Goal: Task Accomplishment & Management: Use online tool/utility

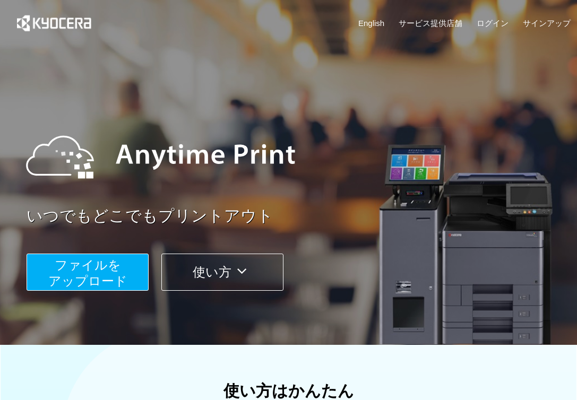
click at [95, 269] on span "ファイルを ​​アップロード" at bounding box center [87, 273] width 79 height 30
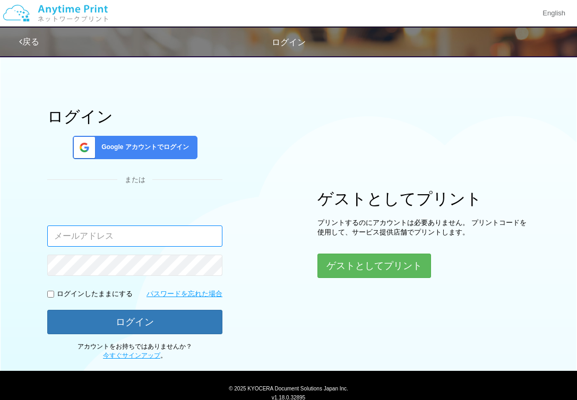
click at [142, 230] on input "email" at bounding box center [134, 236] width 175 height 21
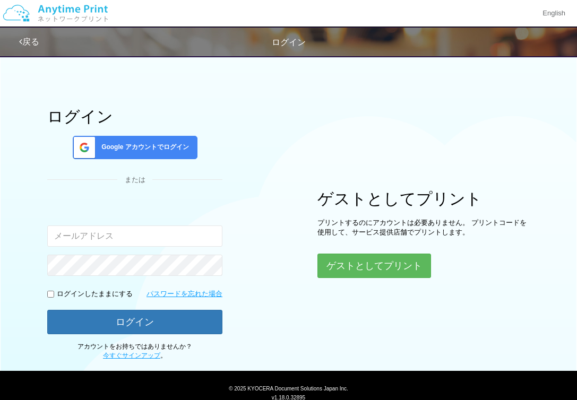
click at [150, 157] on div "Google アカウントでログイン" at bounding box center [135, 147] width 125 height 23
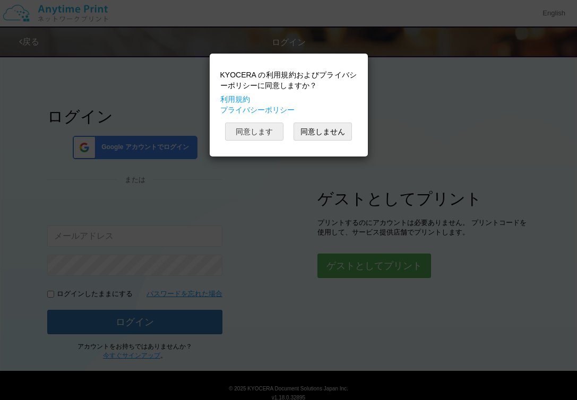
click at [250, 132] on button "同意します" at bounding box center [254, 132] width 58 height 18
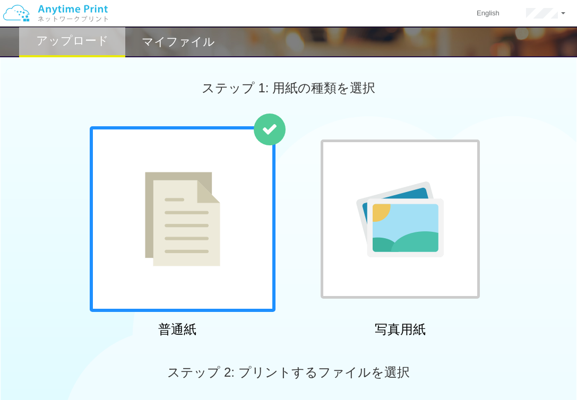
click at [195, 224] on img at bounding box center [182, 219] width 75 height 95
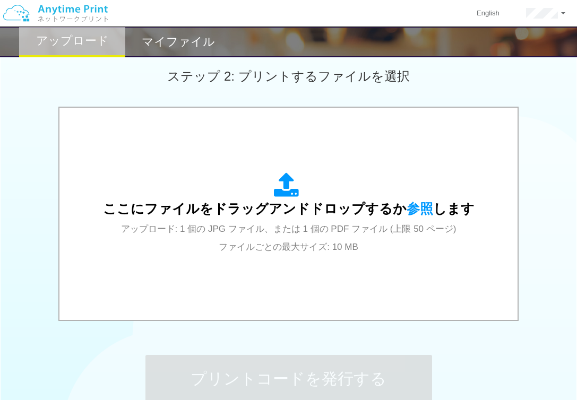
scroll to position [300, 0]
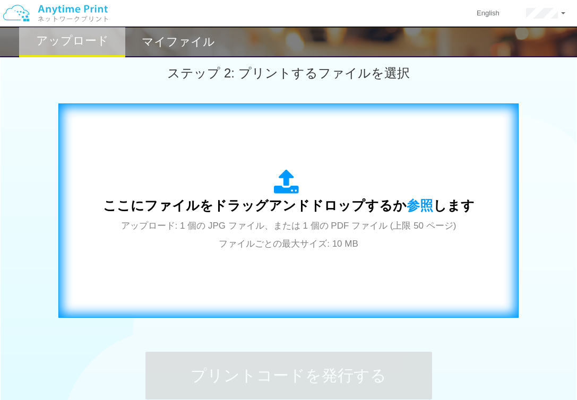
click at [326, 199] on div "ここにファイルをドラッグアンドドロップするか 参照 します アップロード: 1 個の JPG ファイル、または 1 個の PDF ファイル (上限 50 ペー…" at bounding box center [289, 210] width 372 height 83
click at [353, 283] on div "ここにファイルをドラッグアンドドロップするか 参照 します アップロード: 1 個の JPG ファイル、または 1 個の PDF ファイル (上限 50 ペー…" at bounding box center [289, 211] width 438 height 192
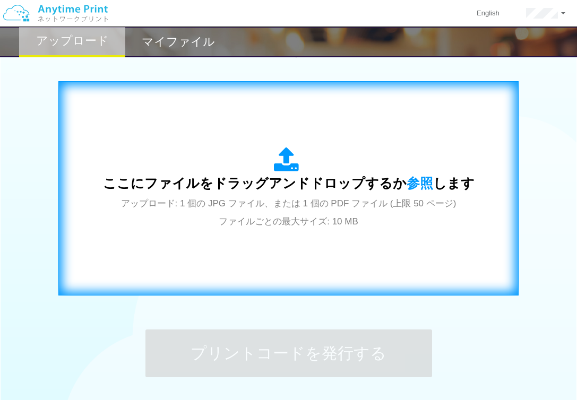
scroll to position [319, 0]
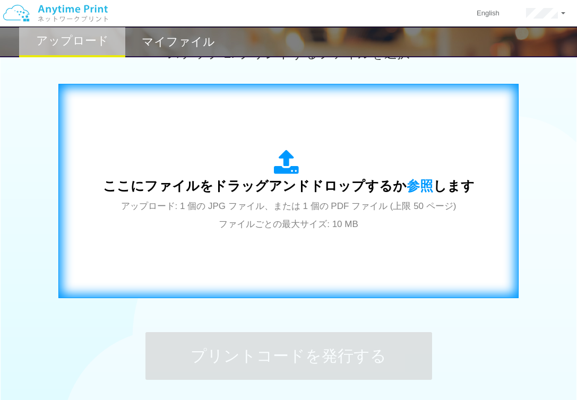
click at [314, 218] on div "ここにファイルをドラッグアンドドロップするか 参照 します アップロード: 1 個の JPG ファイル、または 1 個の PDF ファイル (上限 50 ペー…" at bounding box center [289, 191] width 372 height 83
click at [382, 151] on div "ここにファイルをドラッグアンドドロップするか 参照 します アップロード: 1 個の JPG ファイル、または 1 個の PDF ファイル (上限 50 ペー…" at bounding box center [289, 191] width 372 height 83
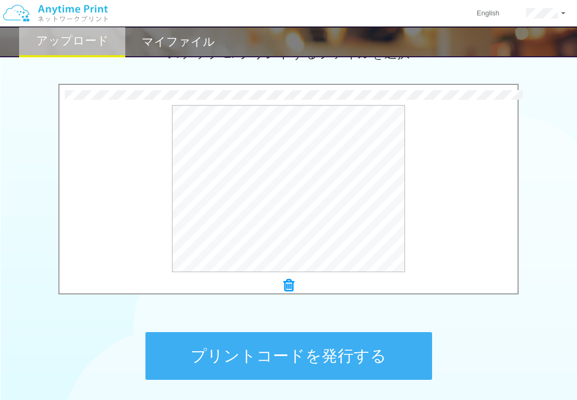
click at [310, 348] on button "プリントコードを発行する" at bounding box center [289, 356] width 287 height 48
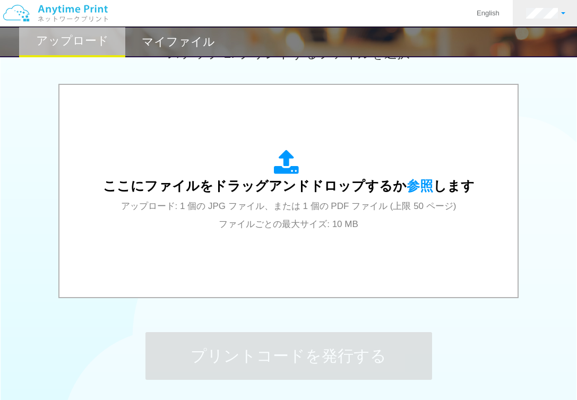
scroll to position [0, 0]
